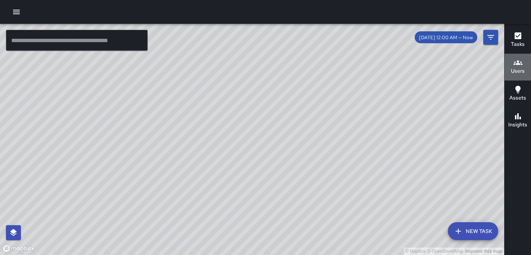
click at [517, 72] on h6 "Users" at bounding box center [518, 71] width 14 height 8
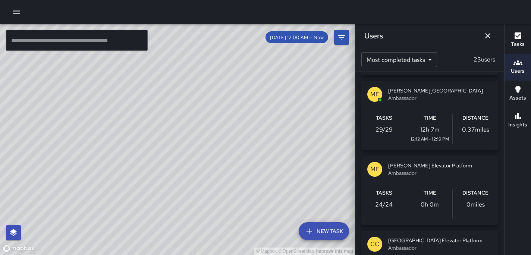
scroll to position [826, 0]
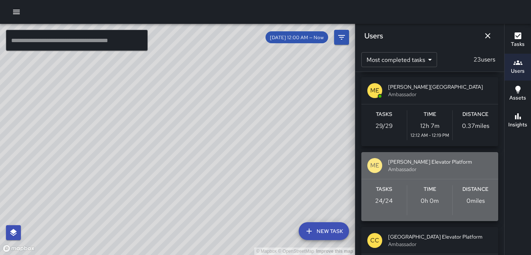
click at [410, 172] on span "Ambassador" at bounding box center [440, 169] width 104 height 7
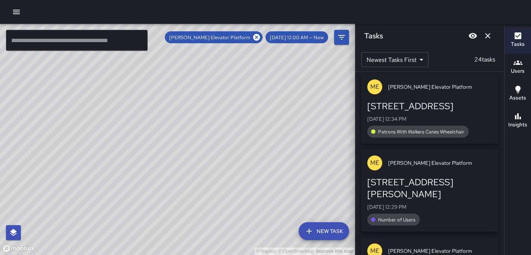
scroll to position [169, 0]
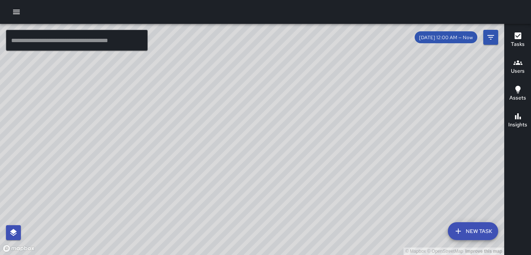
click at [523, 67] on h6 "Users" at bounding box center [518, 71] width 14 height 8
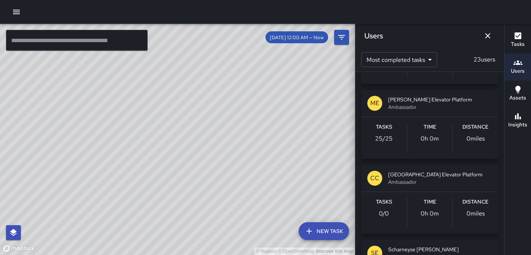
scroll to position [813, 0]
